Goal: Task Accomplishment & Management: Complete application form

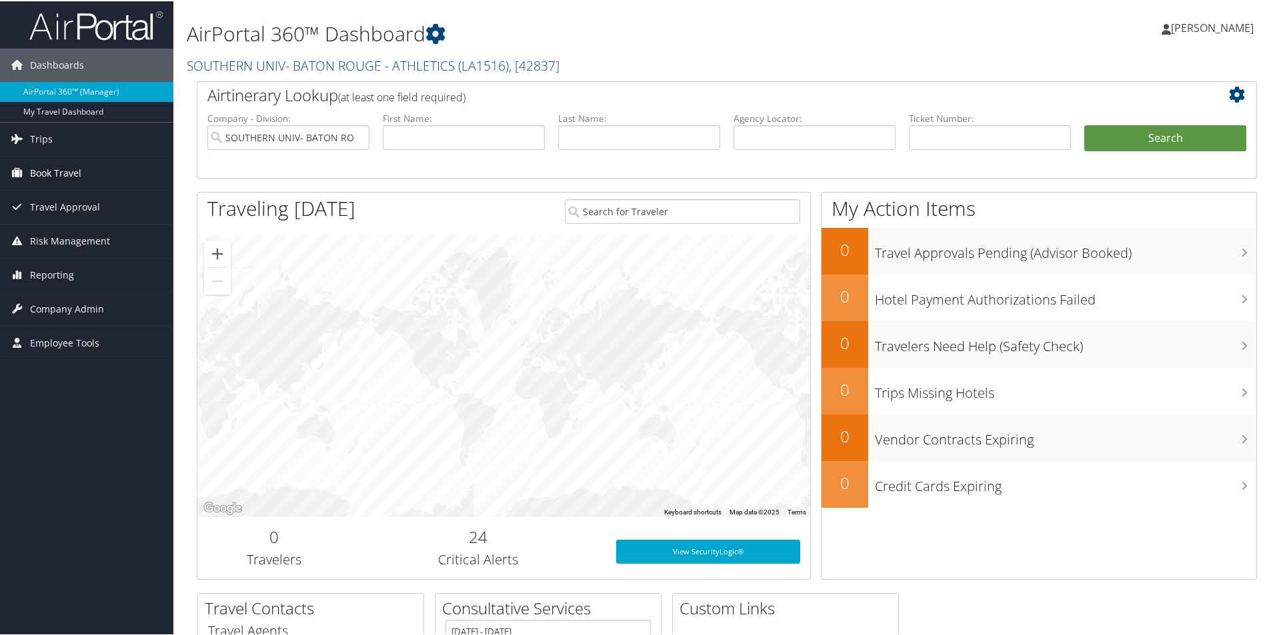
click at [67, 173] on span "Book Travel" at bounding box center [55, 171] width 51 height 33
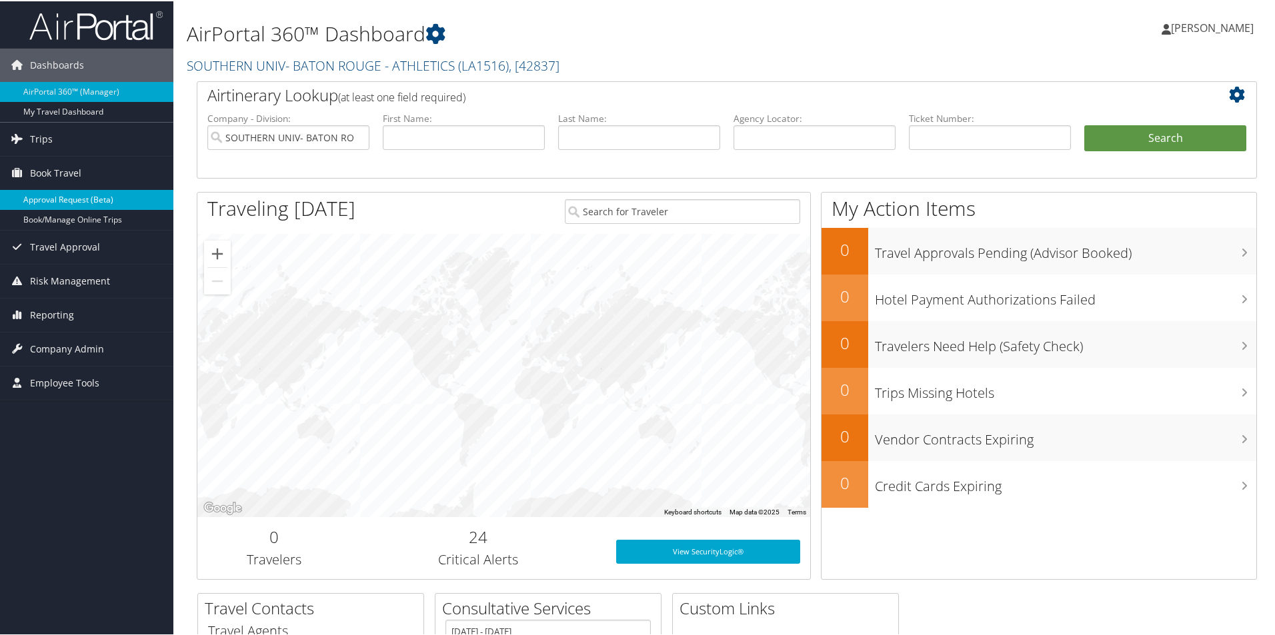
click at [71, 198] on link "Approval Request (Beta)" at bounding box center [86, 199] width 173 height 20
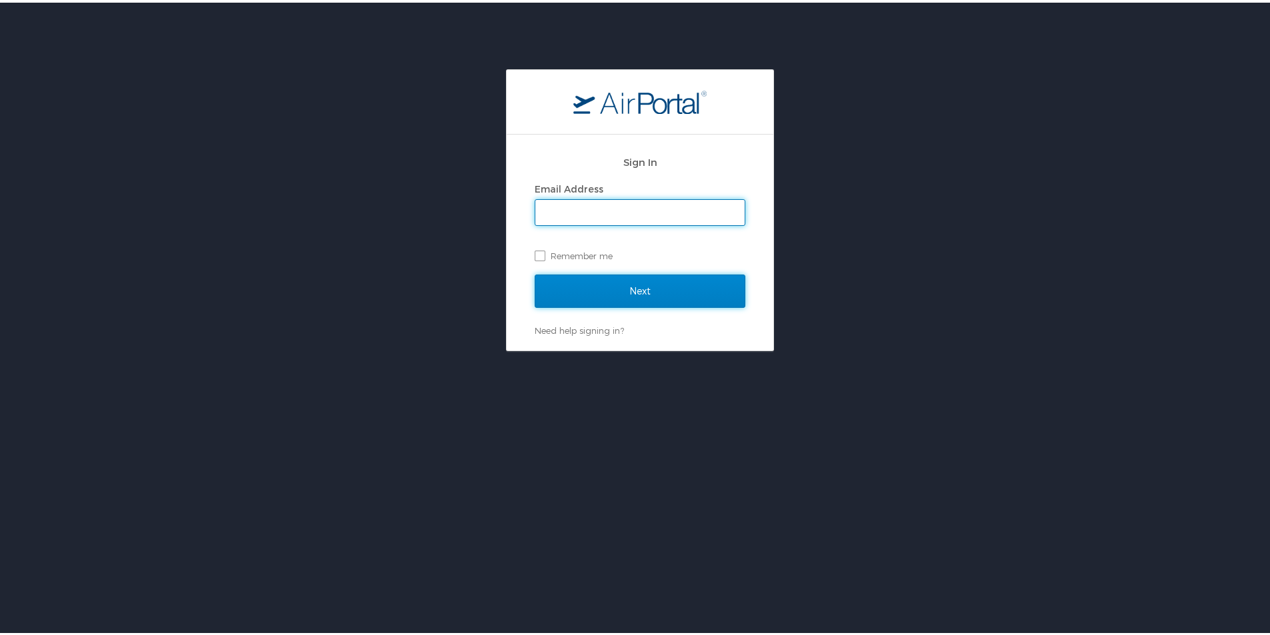
click at [561, 289] on input "Next" at bounding box center [640, 288] width 211 height 33
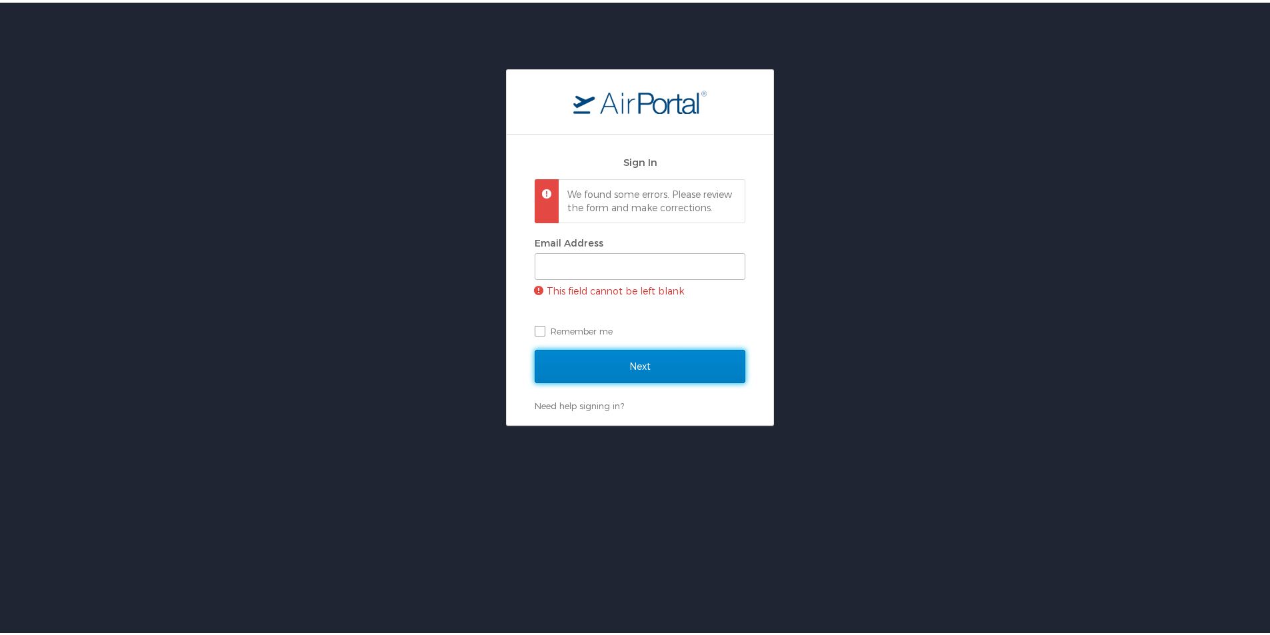
click at [627, 371] on input "Next" at bounding box center [640, 363] width 211 height 33
